Goal: Transaction & Acquisition: Purchase product/service

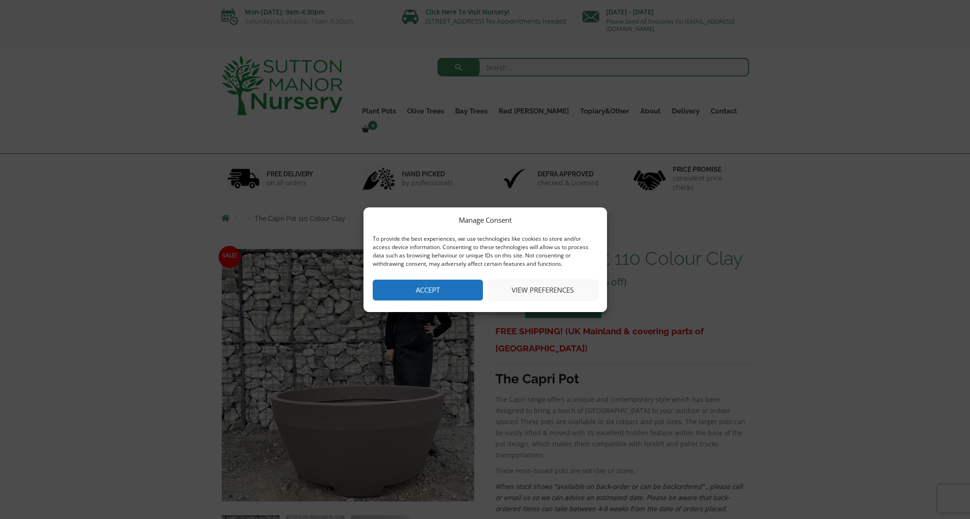
click at [427, 295] on button "Accept" at bounding box center [428, 290] width 110 height 21
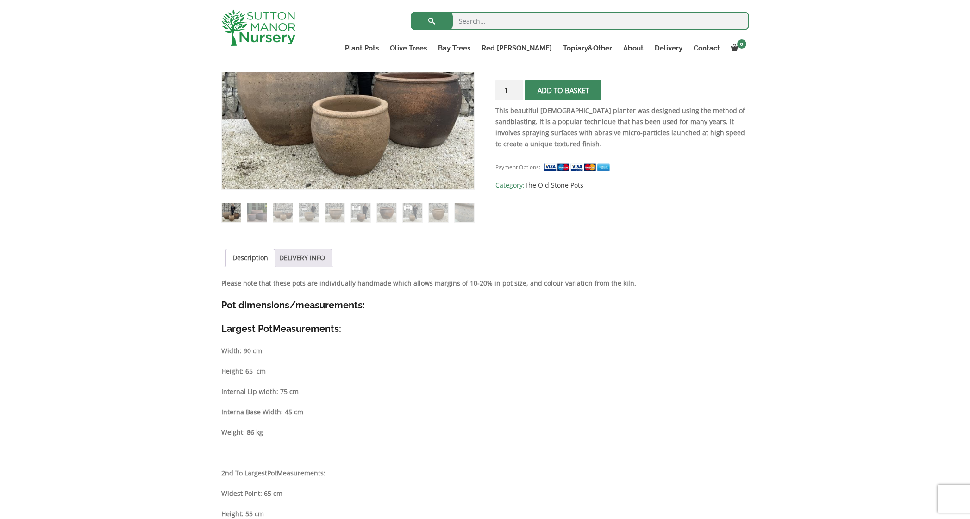
scroll to position [278, 0]
click at [435, 208] on img at bounding box center [438, 212] width 19 height 19
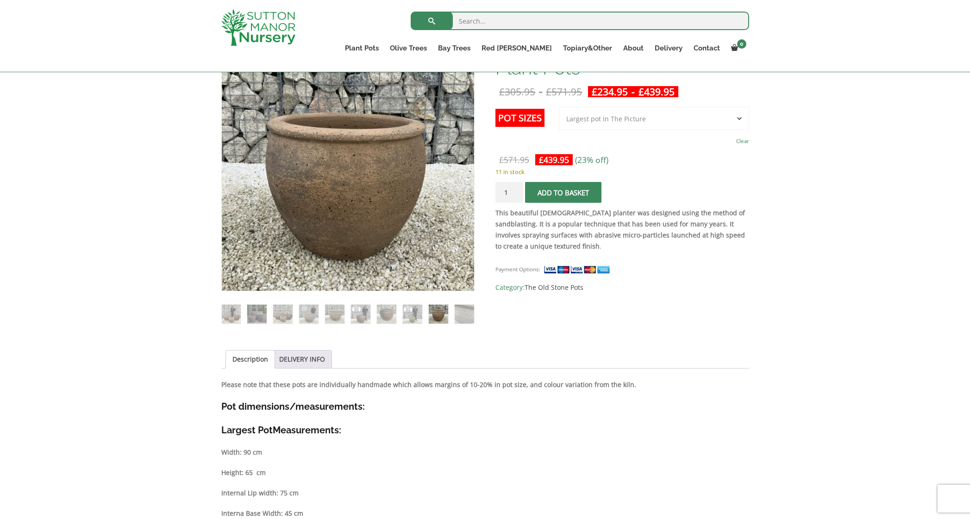
scroll to position [93, 0]
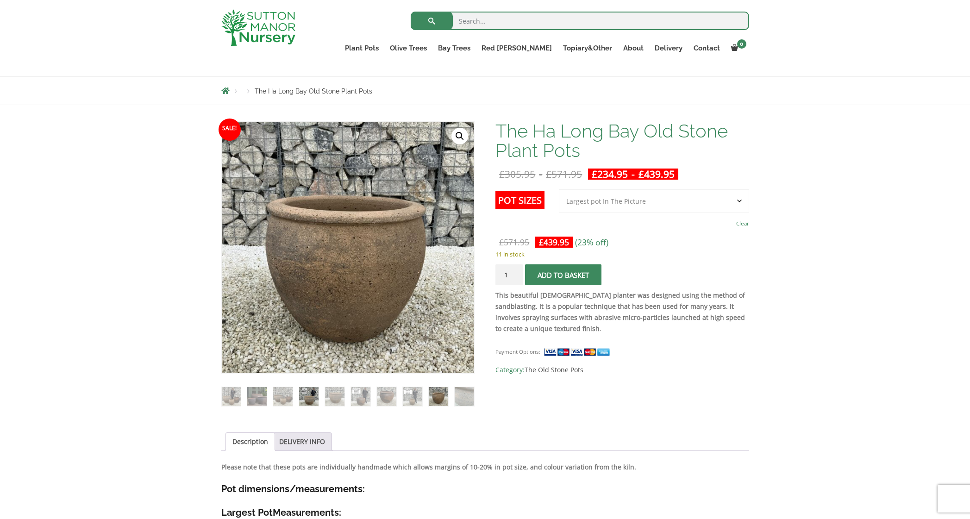
click at [306, 393] on img at bounding box center [308, 396] width 19 height 19
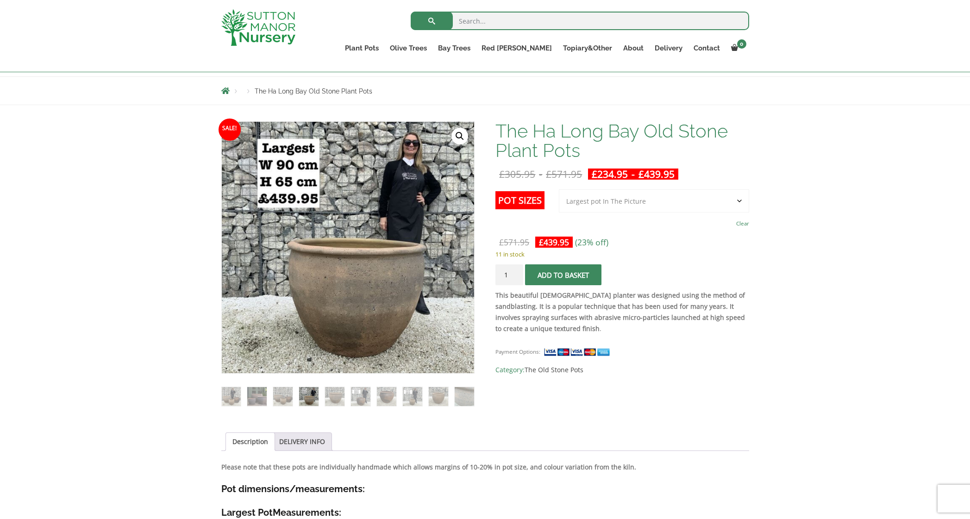
click at [647, 204] on select "Choose an option 3rd to Largest Pot In The Picture 2nd to Largest Pot In The Pi…" at bounding box center [654, 200] width 190 height 23
click at [360, 398] on img at bounding box center [360, 396] width 19 height 19
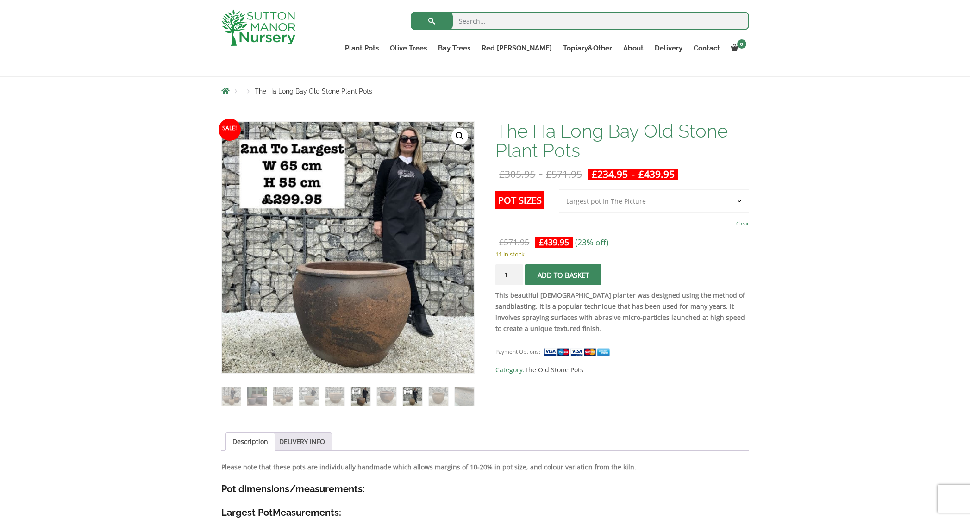
click at [405, 392] on img at bounding box center [412, 396] width 19 height 19
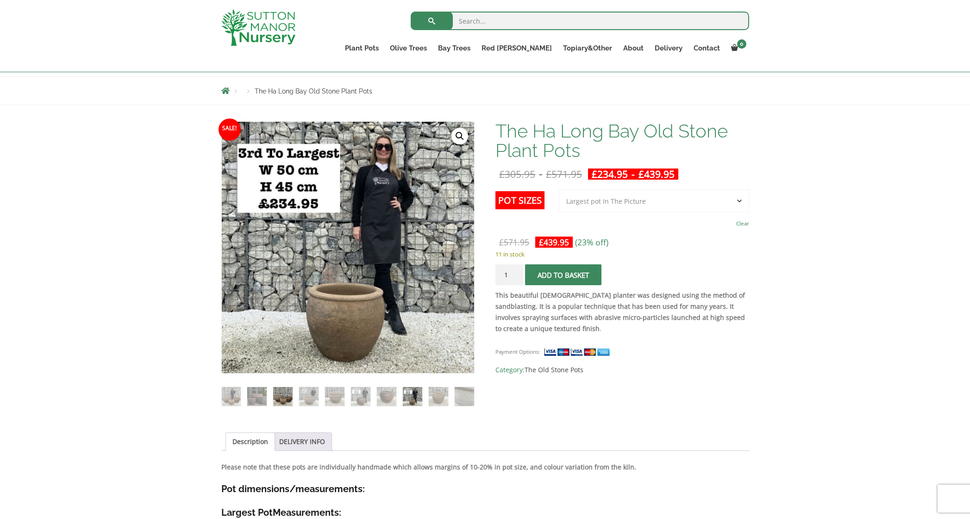
click at [276, 394] on img at bounding box center [282, 396] width 19 height 19
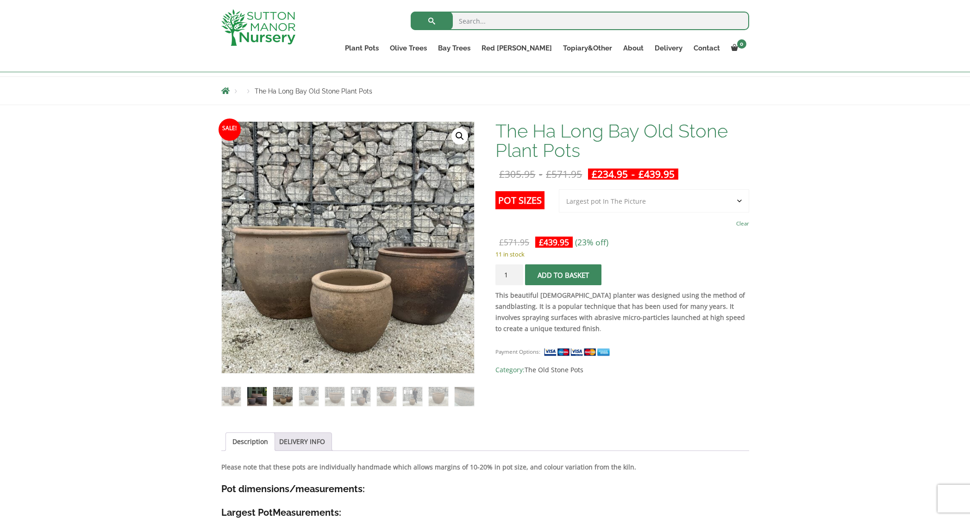
click at [261, 396] on img at bounding box center [256, 396] width 19 height 19
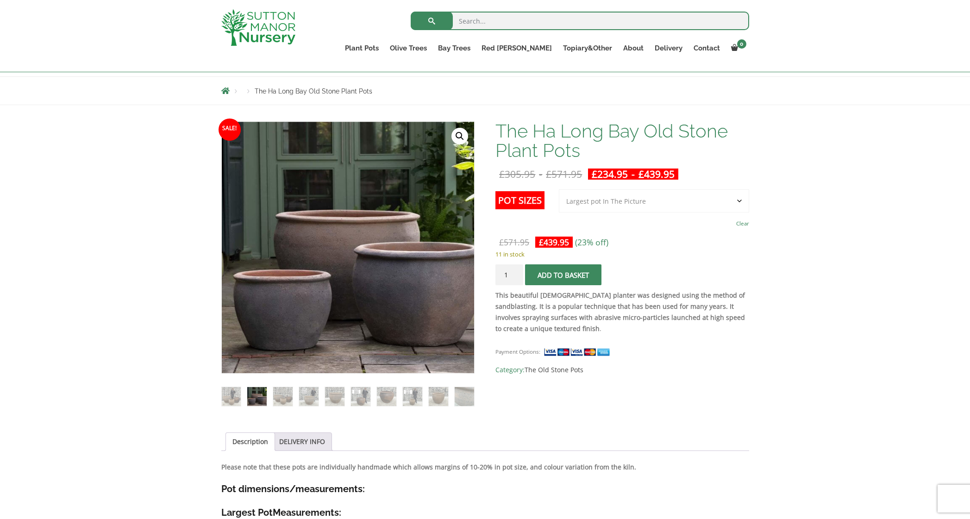
drag, startPoint x: 283, startPoint y: 395, endPoint x: 295, endPoint y: 395, distance: 11.6
click at [286, 395] on img at bounding box center [282, 396] width 19 height 19
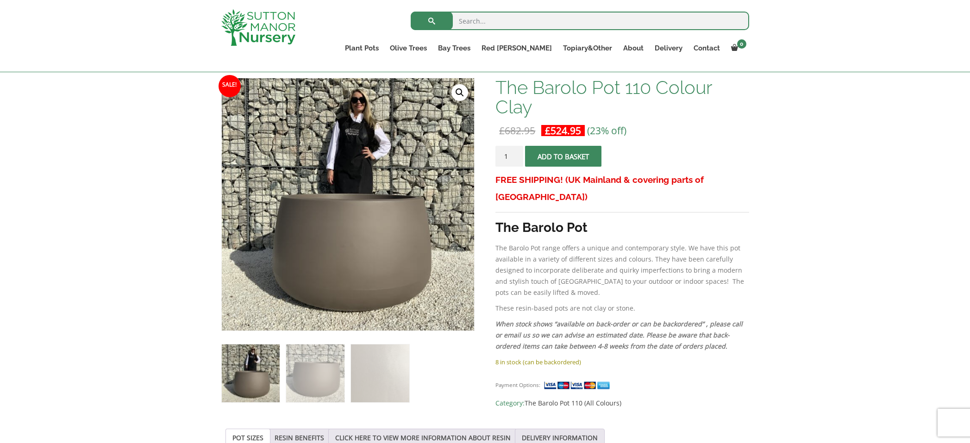
scroll to position [139, 0]
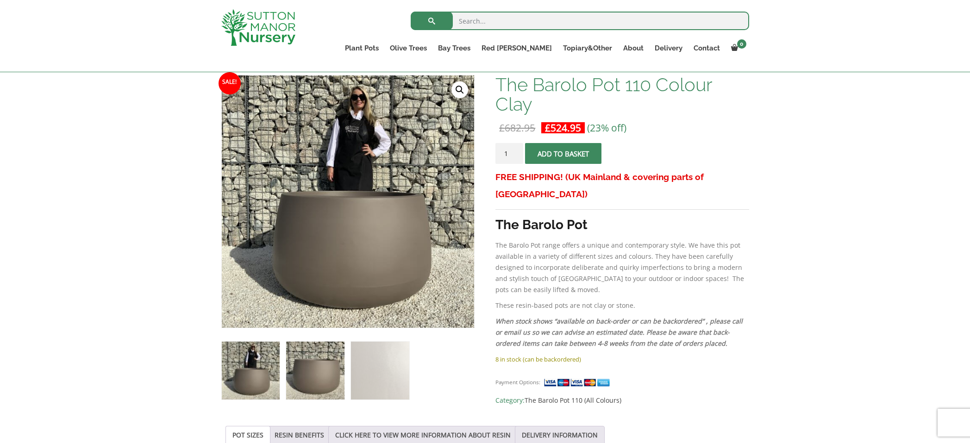
click at [305, 380] on img at bounding box center [315, 371] width 58 height 58
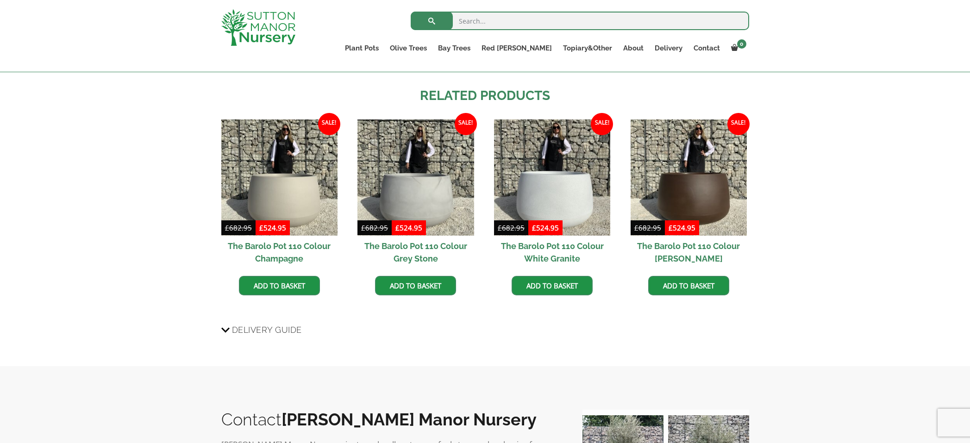
scroll to position [741, 0]
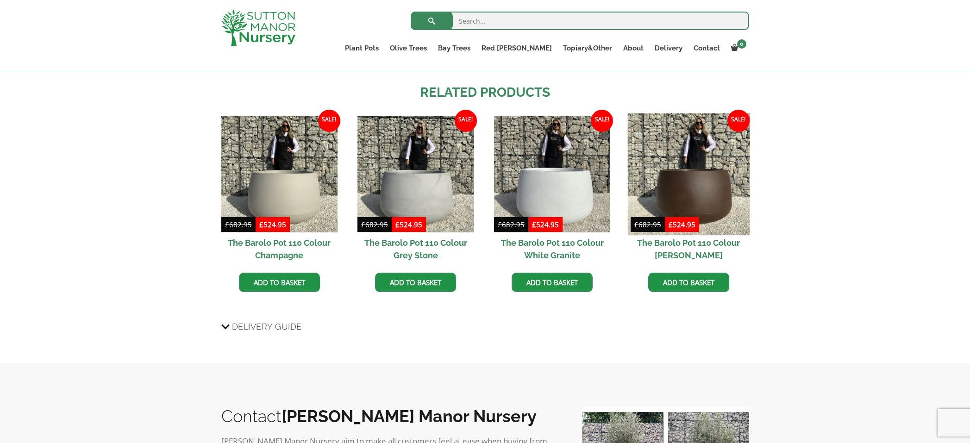
click at [710, 168] on img at bounding box center [688, 174] width 122 height 122
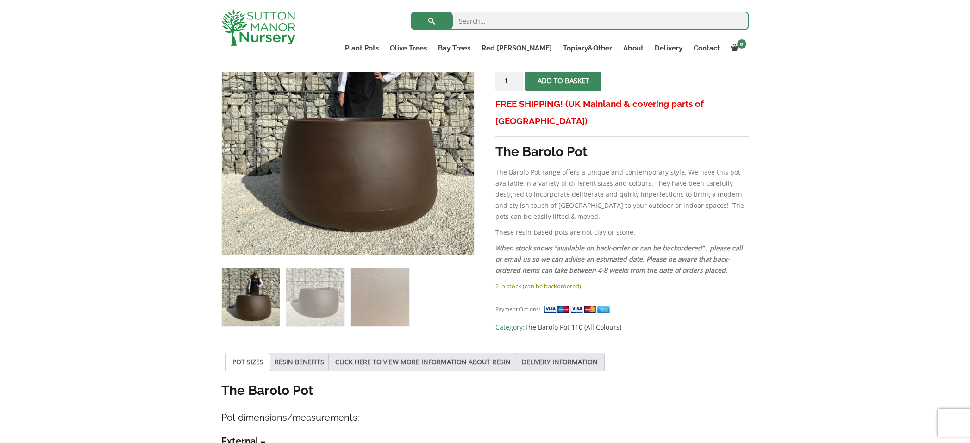
scroll to position [231, 0]
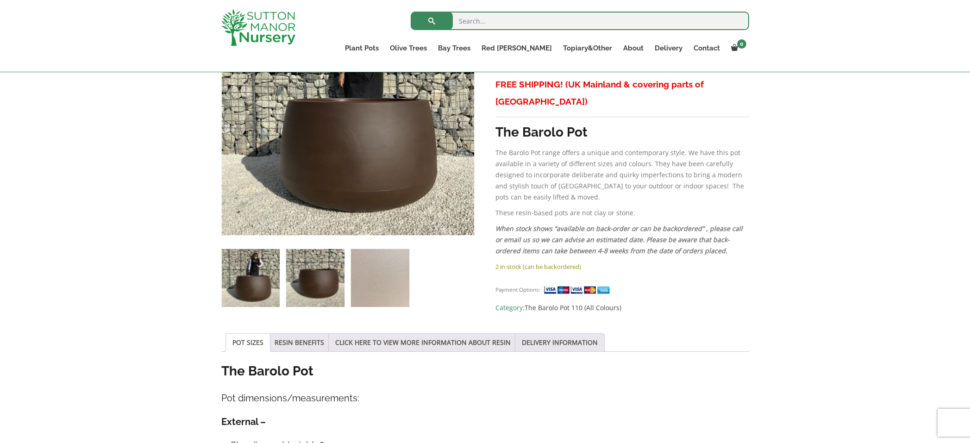
click at [288, 289] on img at bounding box center [315, 278] width 58 height 58
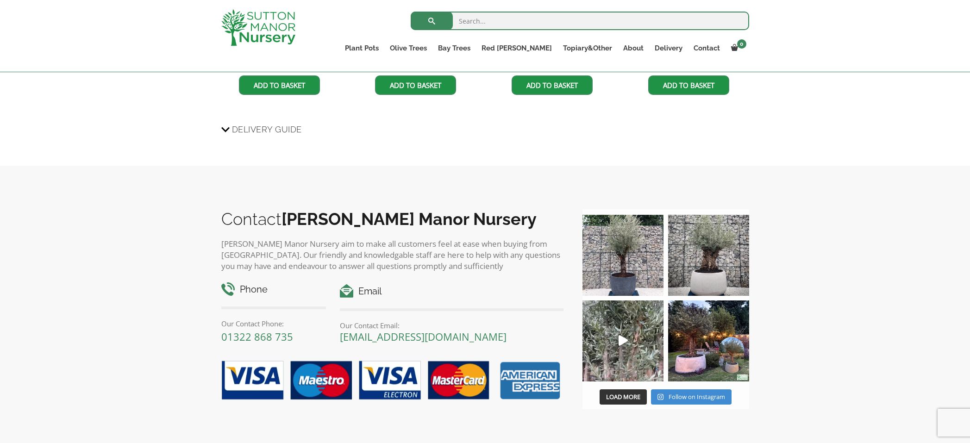
scroll to position [1065, 0]
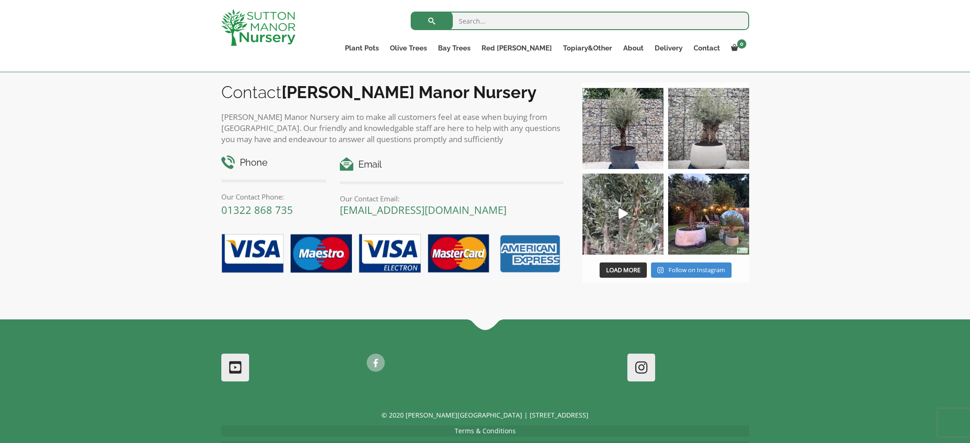
click at [697, 202] on img at bounding box center [708, 214] width 81 height 81
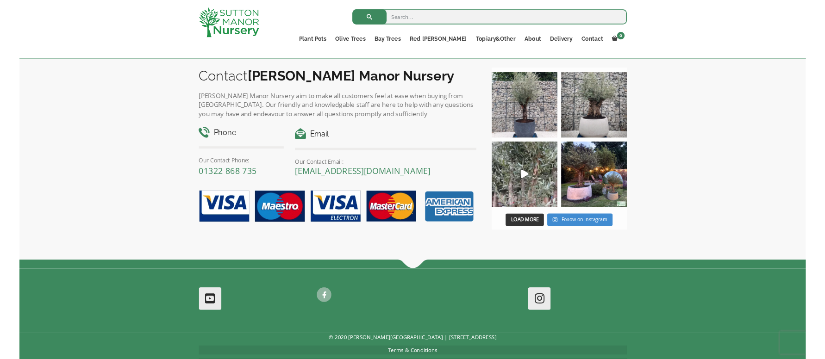
scroll to position [1066, 0]
